Goal: Transaction & Acquisition: Download file/media

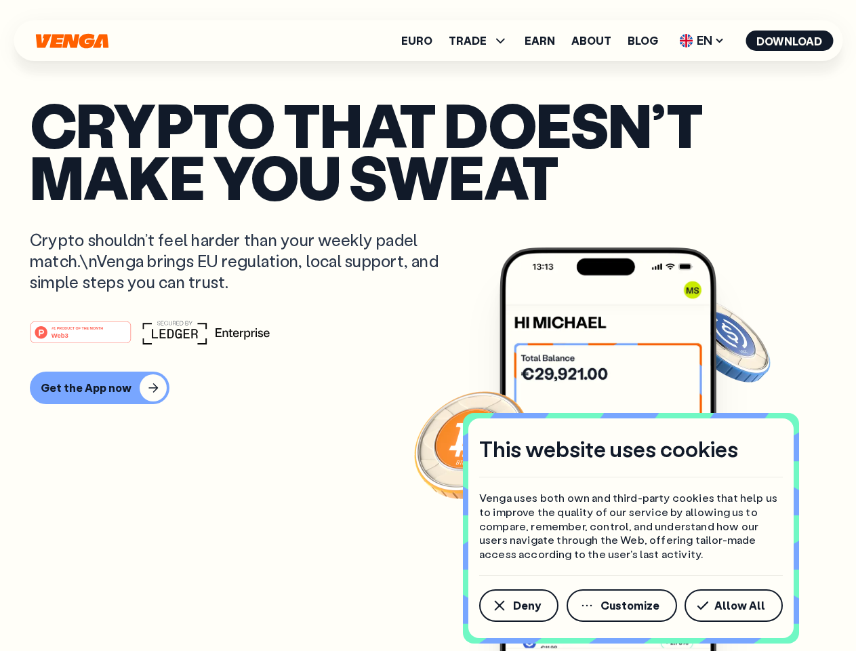
click at [428, 325] on div "#1 PRODUCT OF THE MONTH Web3" at bounding box center [428, 332] width 797 height 24
click at [518, 605] on span "Deny" at bounding box center [527, 605] width 28 height 11
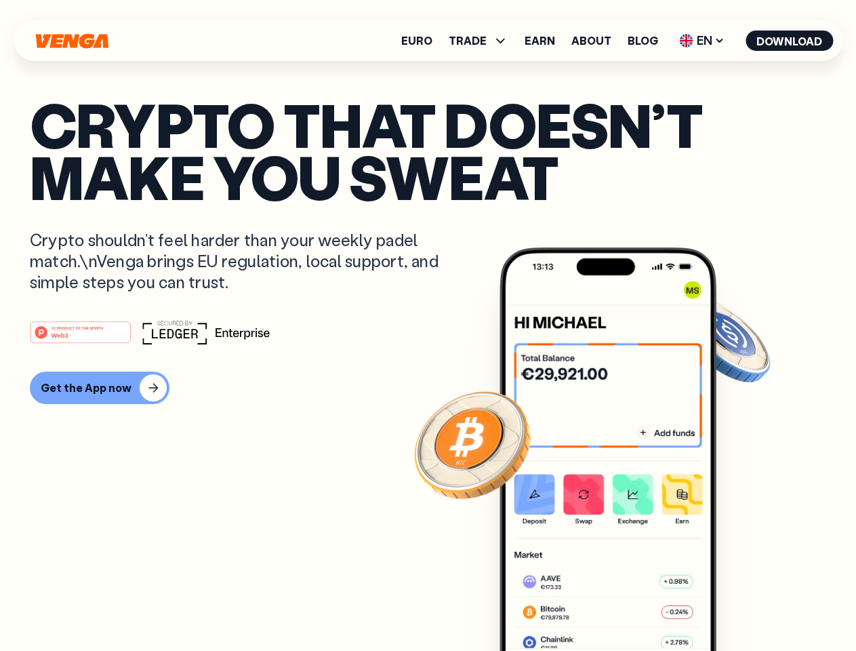
click at [623, 605] on img at bounding box center [608, 474] width 217 height 454
click at [736, 605] on article "Crypto that doesn’t make you sweat Crypto shouldn’t feel harder than your weekl…" at bounding box center [428, 352] width 797 height 508
click at [483, 41] on span "TRADE" at bounding box center [468, 40] width 38 height 11
click at [702, 41] on span "EN" at bounding box center [702, 41] width 55 height 22
click at [790, 41] on button "Download" at bounding box center [789, 41] width 87 height 20
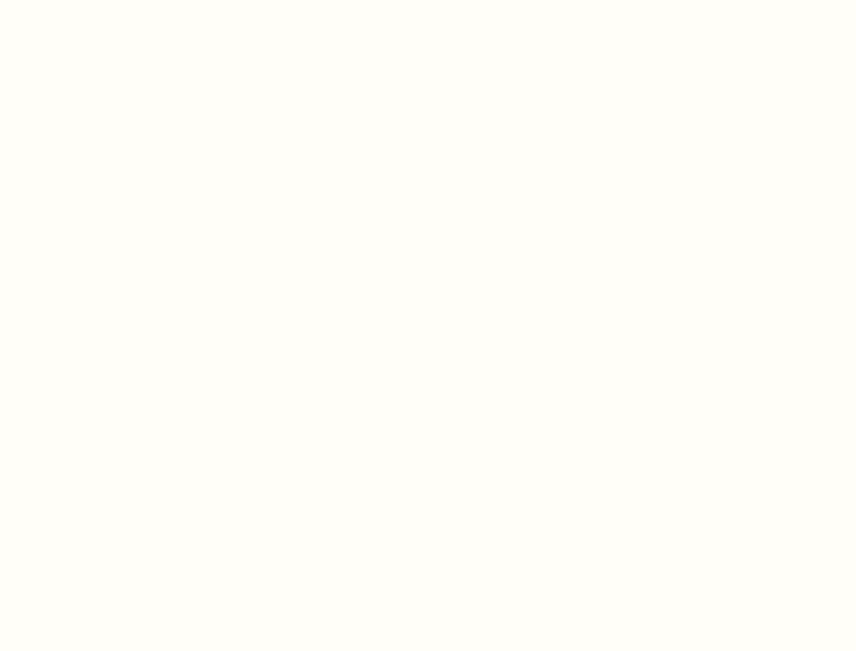
click at [98, 0] on html "This website uses cookies Venga uses both own and third-party cookies that help…" at bounding box center [428, 0] width 856 height 0
click at [83, 0] on html "This website uses cookies Venga uses both own and third-party cookies that help…" at bounding box center [428, 0] width 856 height 0
